Goal: Information Seeking & Learning: Find specific fact

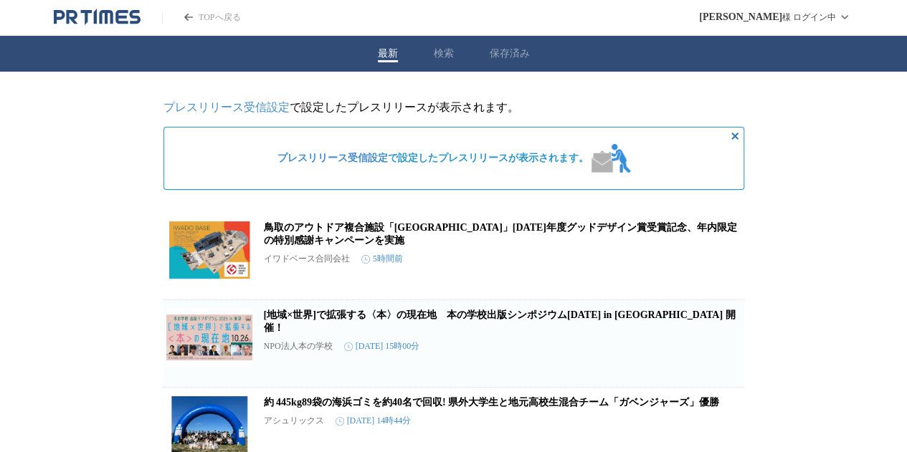
click at [449, 57] on button "検索" at bounding box center [444, 53] width 20 height 13
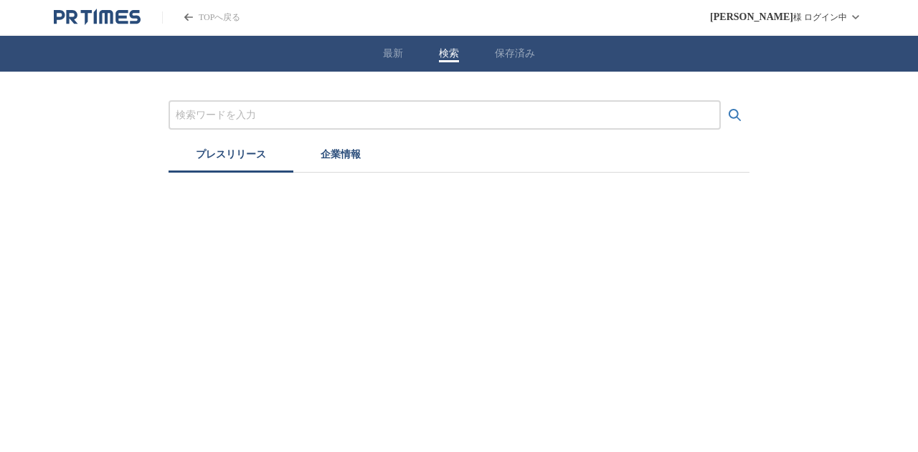
click at [408, 117] on input "プレスリリースおよび企業を検索する" at bounding box center [445, 116] width 538 height 16
type input "N"
type input "SCU　10万人"
click at [720, 101] on button "検索する" at bounding box center [734, 115] width 29 height 29
click at [731, 121] on icon "検索する" at bounding box center [734, 115] width 17 height 17
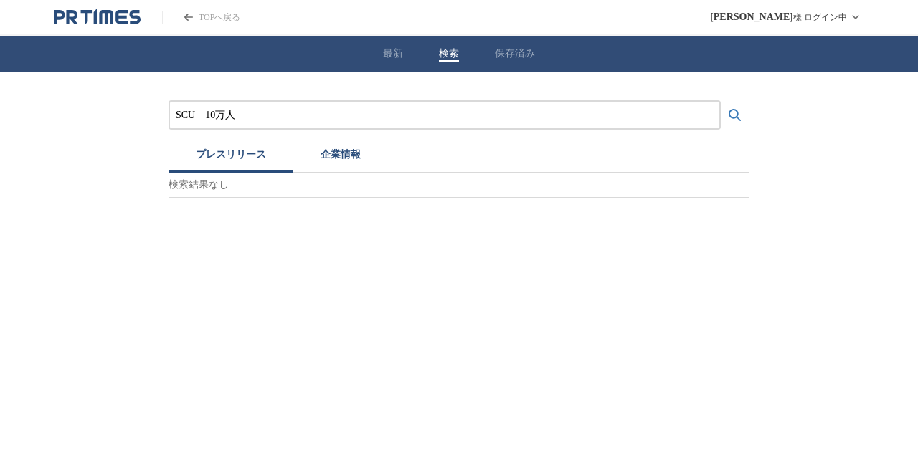
click at [731, 119] on icon "検索する" at bounding box center [734, 115] width 17 height 17
click at [347, 166] on button "企業情報" at bounding box center [340, 157] width 95 height 32
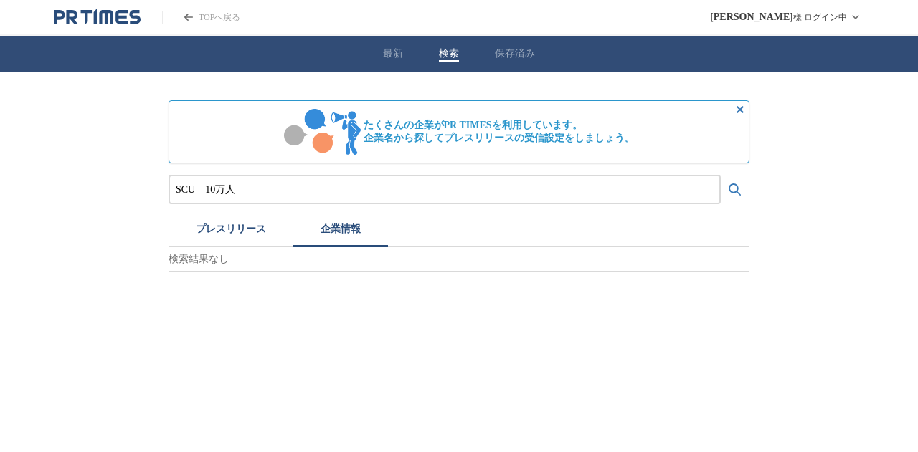
click at [259, 220] on button "プレスリリース" at bounding box center [230, 232] width 125 height 32
